Goal: Register for event/course

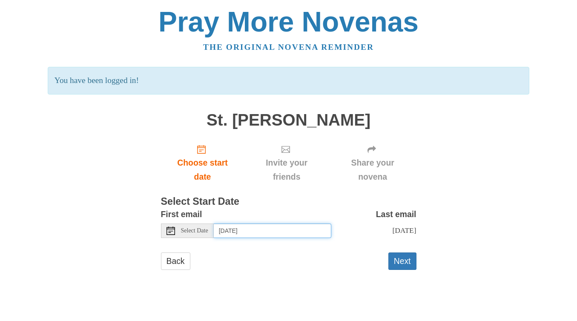
click at [245, 234] on input "Thursday, August 28th" at bounding box center [273, 231] width 118 height 14
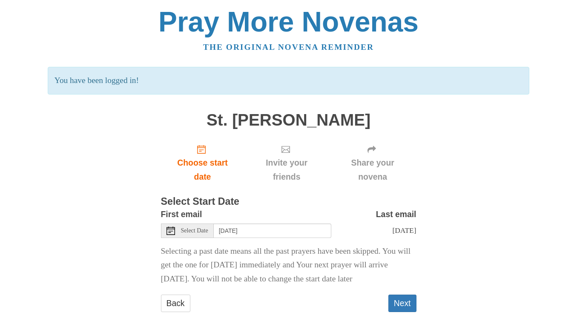
scroll to position [16, 0]
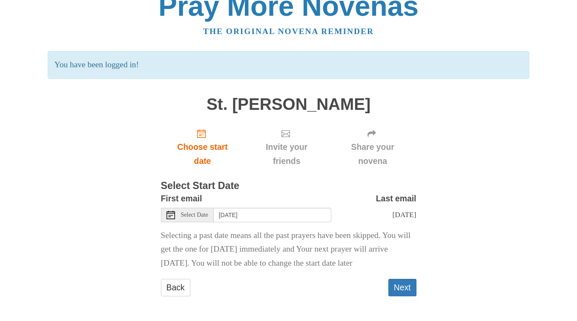
click at [169, 213] on icon at bounding box center [171, 215] width 9 height 9
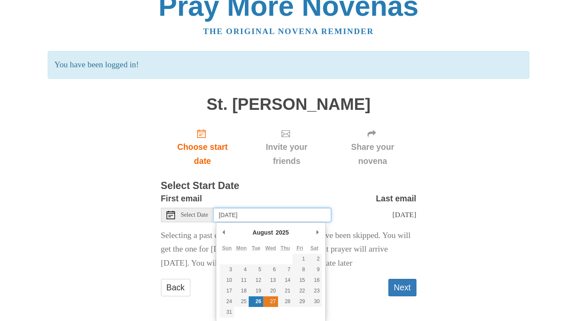
type input "Wednesday, August 27th"
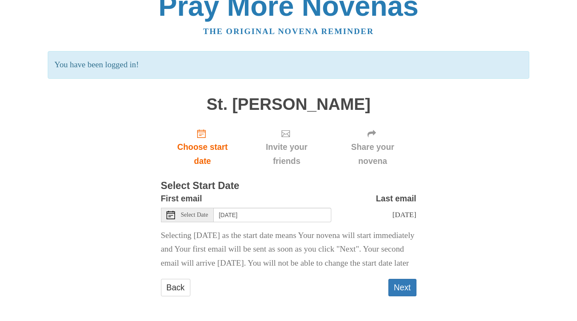
scroll to position [30, 0]
click at [411, 288] on button "Next" at bounding box center [403, 287] width 28 height 17
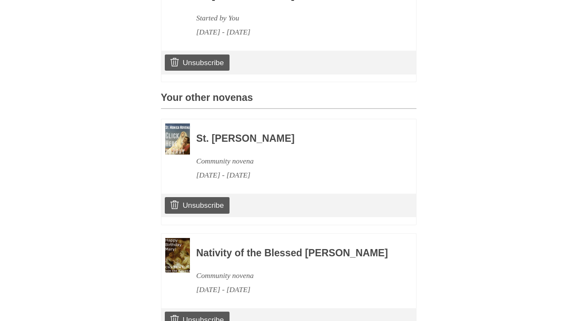
scroll to position [369, 0]
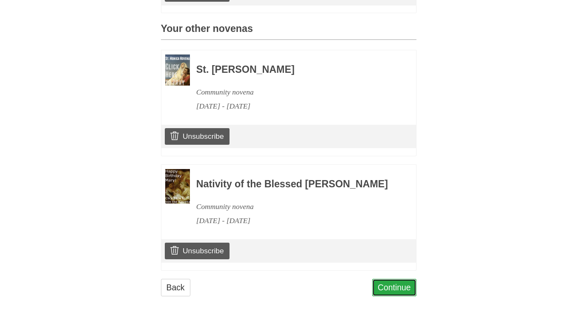
click at [394, 288] on link "Continue" at bounding box center [394, 287] width 44 height 17
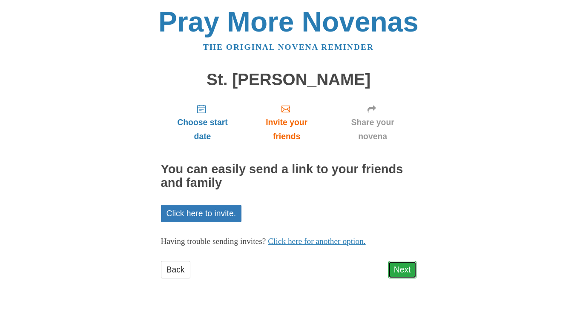
click at [405, 269] on link "Next" at bounding box center [403, 269] width 28 height 17
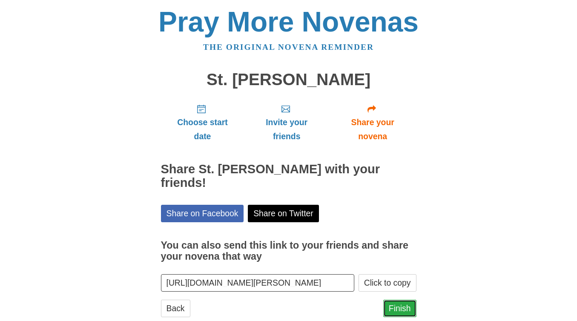
click at [406, 300] on link "Finish" at bounding box center [399, 308] width 33 height 17
